Goal: Find specific page/section: Find specific page/section

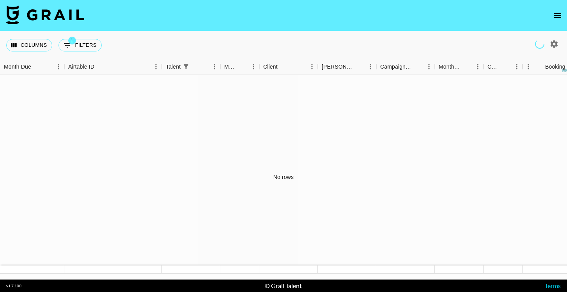
click at [558, 15] on icon "open drawer" at bounding box center [557, 15] width 9 height 9
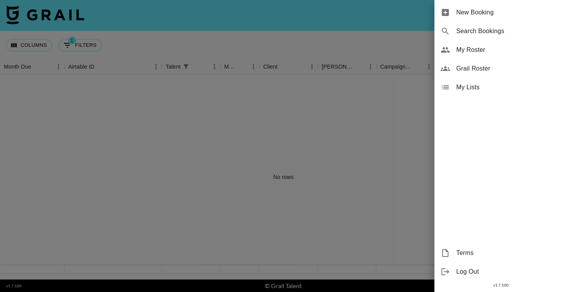
click at [460, 72] on span "Grail Roster" at bounding box center [508, 68] width 105 height 9
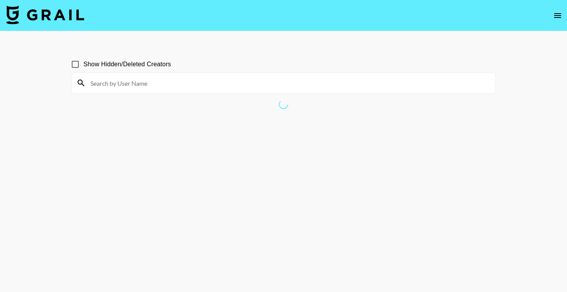
click at [303, 89] on div at bounding box center [284, 83] width 424 height 20
click at [284, 89] on div at bounding box center [284, 83] width 424 height 20
click at [217, 91] on div at bounding box center [284, 83] width 424 height 20
click at [167, 82] on input at bounding box center [288, 83] width 405 height 12
type input "[PERSON_NAME]"
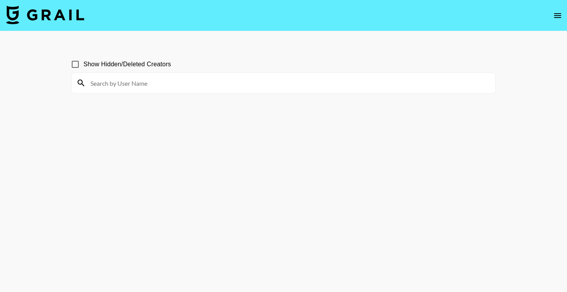
click at [186, 86] on input at bounding box center [288, 83] width 405 height 12
click at [108, 84] on input "alexis.fras" at bounding box center [288, 83] width 405 height 12
click at [105, 84] on input "alexisfras" at bounding box center [288, 83] width 405 height 12
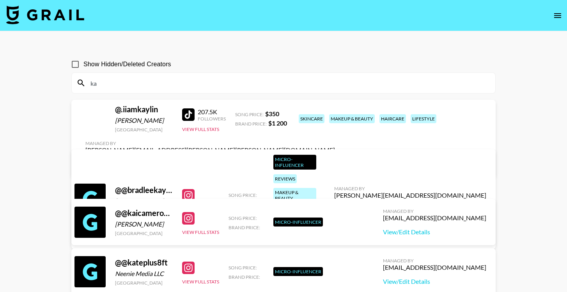
type input "k"
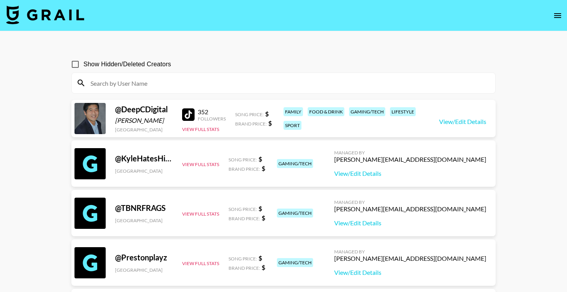
paste input "drecavaleri"
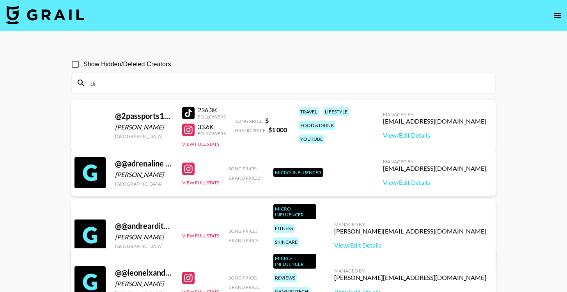
type input "d"
